Goal: Find specific page/section: Find specific page/section

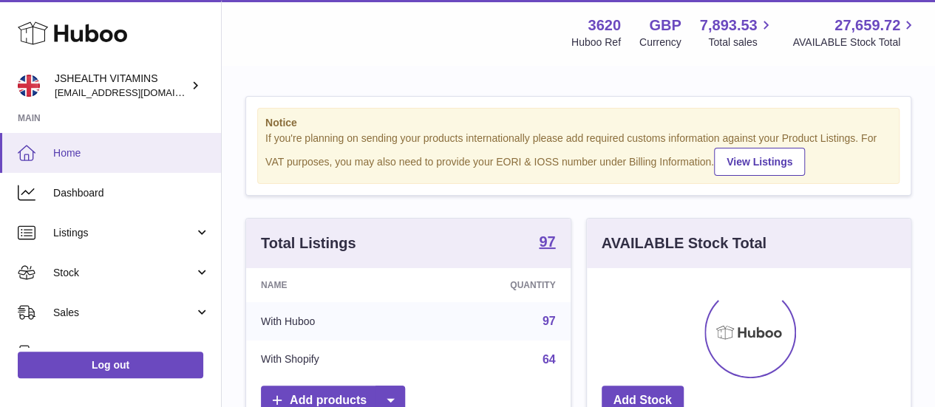
scroll to position [230, 324]
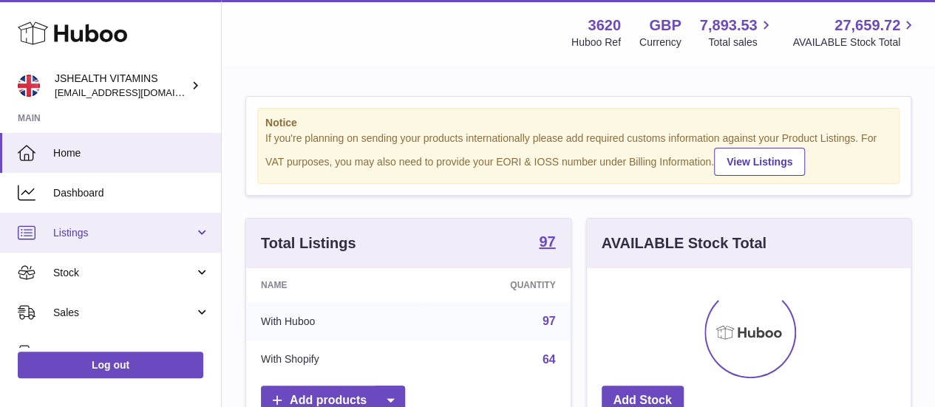
click at [107, 234] on span "Listings" at bounding box center [123, 233] width 141 height 14
click at [127, 229] on span "Listings" at bounding box center [123, 233] width 141 height 14
click at [124, 236] on span "Listings" at bounding box center [123, 233] width 141 height 14
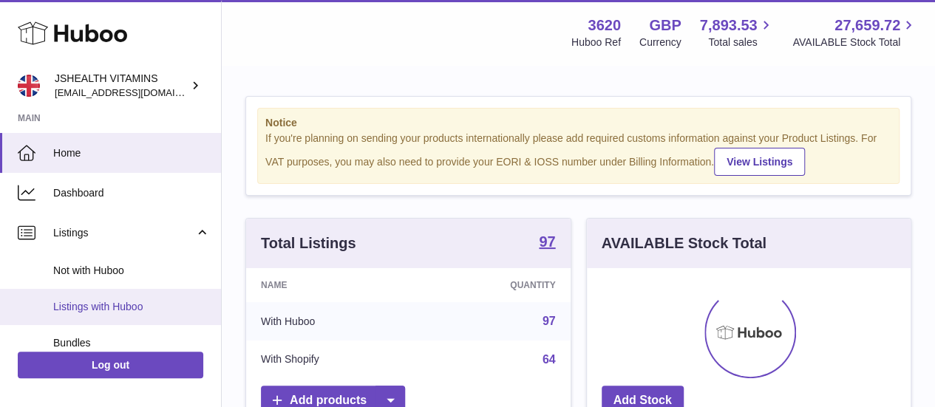
click at [123, 301] on span "Listings with Huboo" at bounding box center [131, 307] width 157 height 14
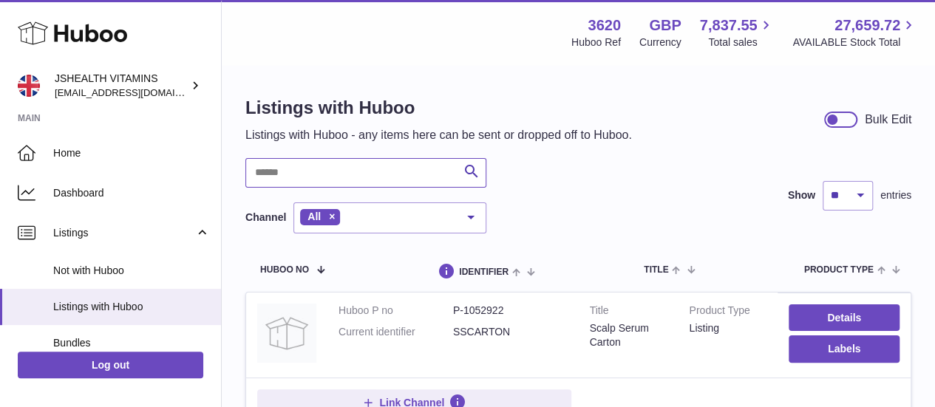
click at [357, 174] on input "text" at bounding box center [365, 173] width 241 height 30
paste input "*********"
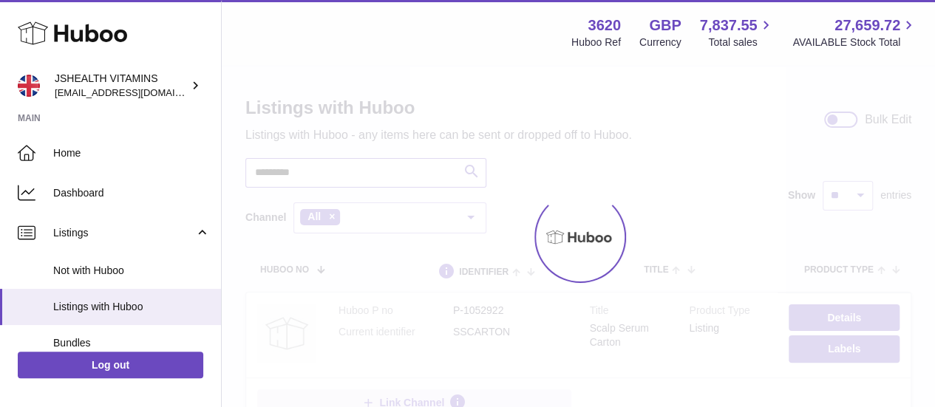
type input "*********"
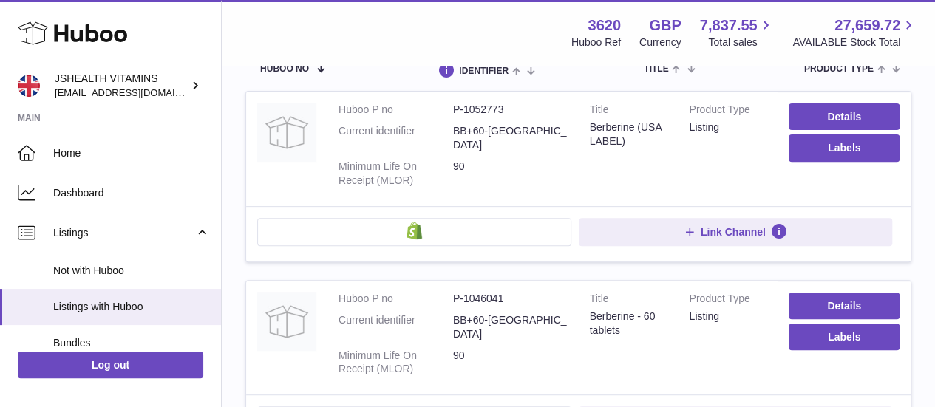
scroll to position [200, 0]
click at [489, 293] on dd "P-1046041" at bounding box center [510, 300] width 115 height 14
copy dd "1046041"
